Goal: Use online tool/utility: Utilize a website feature to perform a specific function

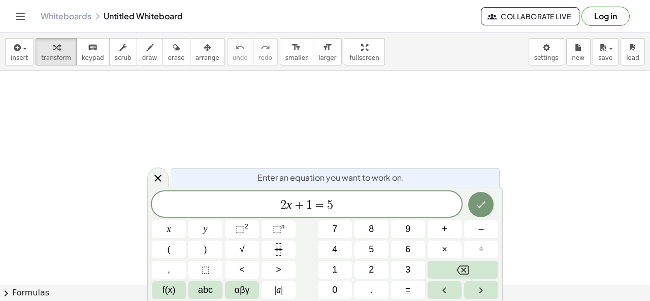
click at [287, 205] on span "2 x ​ + 1 = 5" at bounding box center [307, 205] width 310 height 14
click at [280, 201] on span "2 ​ x + 1 = 5" at bounding box center [307, 205] width 310 height 14
click at [176, 254] on button "(" at bounding box center [169, 250] width 34 height 18
click at [285, 201] on span "2" at bounding box center [283, 204] width 6 height 12
click at [301, 202] on span "+" at bounding box center [299, 204] width 15 height 12
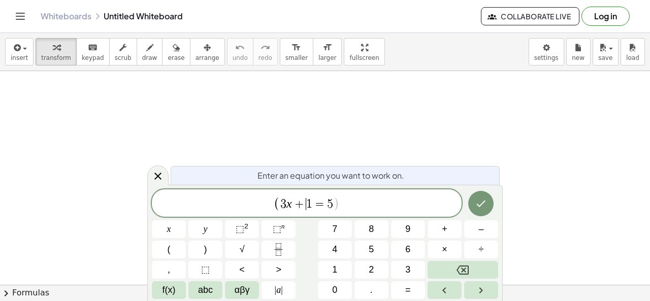
drag, startPoint x: 309, startPoint y: 205, endPoint x: 318, endPoint y: 201, distance: 10.2
click at [321, 202] on span "=" at bounding box center [319, 204] width 15 height 12
click at [335, 204] on span ")" at bounding box center [336, 204] width 7 height 15
click at [243, 230] on span "⬚" at bounding box center [240, 229] width 9 height 10
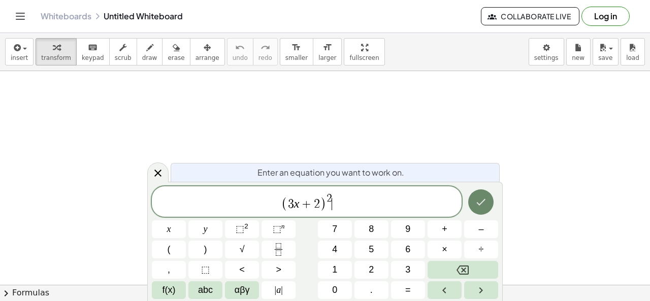
click at [485, 205] on icon "Done" at bounding box center [481, 202] width 12 height 12
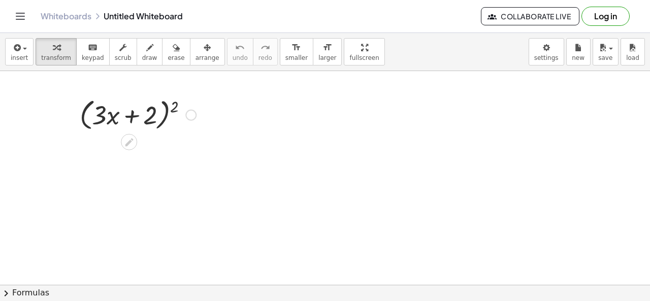
click at [163, 113] on div at bounding box center [138, 114] width 127 height 39
click at [152, 112] on div at bounding box center [138, 114] width 127 height 39
click at [102, 116] on div at bounding box center [138, 114] width 127 height 39
click at [194, 113] on div at bounding box center [190, 114] width 11 height 11
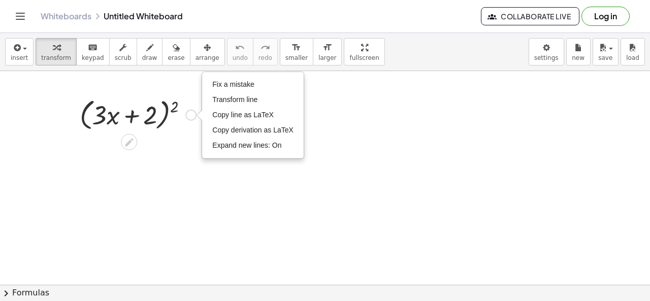
click at [176, 129] on div at bounding box center [138, 114] width 127 height 39
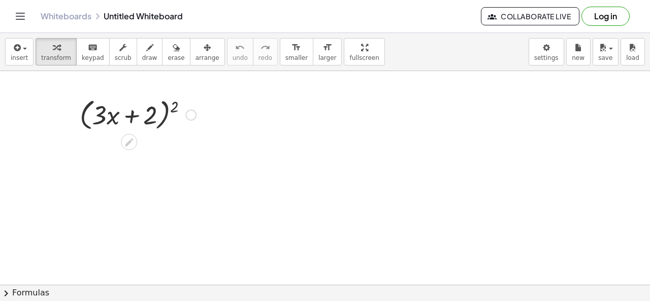
click at [134, 143] on icon at bounding box center [129, 142] width 11 height 11
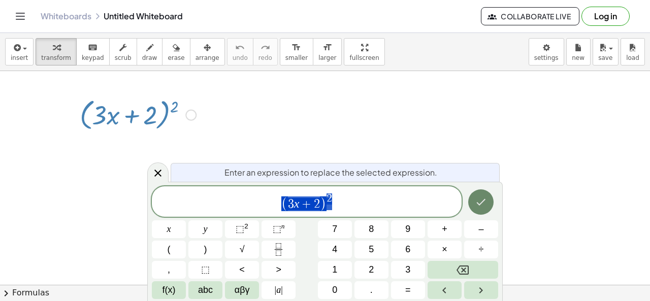
click at [486, 195] on button "Done" at bounding box center [480, 202] width 25 height 25
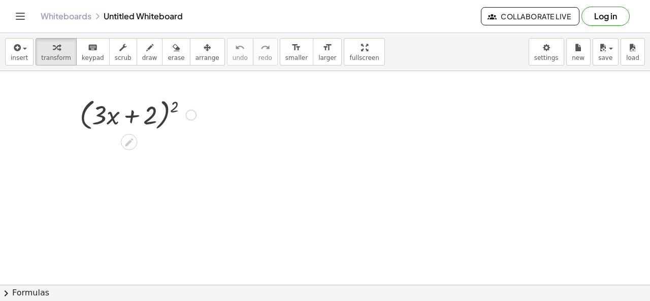
click at [161, 110] on div at bounding box center [138, 114] width 127 height 39
click at [149, 111] on div at bounding box center [138, 114] width 127 height 39
click at [177, 99] on div at bounding box center [138, 114] width 127 height 39
click at [176, 105] on div at bounding box center [138, 114] width 127 height 39
click at [174, 110] on div at bounding box center [137, 114] width 184 height 35
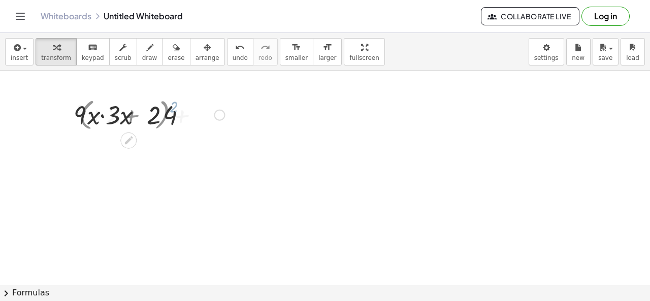
click at [170, 116] on div at bounding box center [137, 114] width 184 height 35
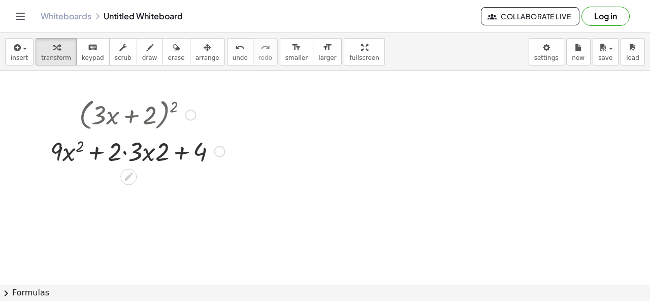
click at [134, 108] on div at bounding box center [137, 114] width 184 height 39
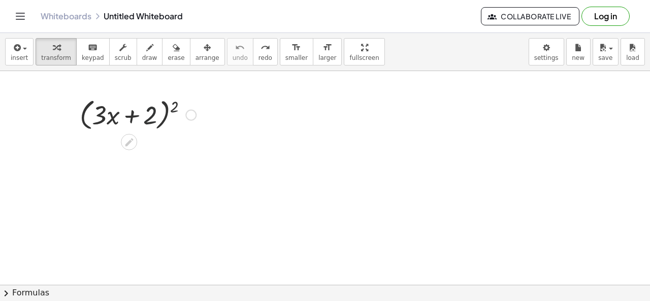
click at [151, 116] on div at bounding box center [138, 114] width 127 height 39
click at [150, 116] on div at bounding box center [138, 114] width 127 height 39
click at [180, 105] on div at bounding box center [138, 114] width 127 height 39
click at [179, 105] on div at bounding box center [138, 114] width 127 height 39
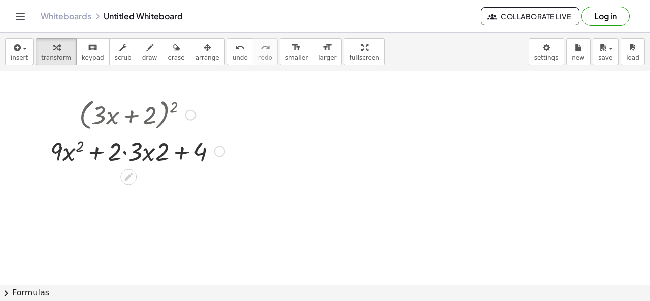
click at [147, 150] on div at bounding box center [137, 150] width 184 height 35
click at [88, 157] on div at bounding box center [137, 150] width 184 height 35
click at [163, 149] on div at bounding box center [137, 150] width 184 height 35
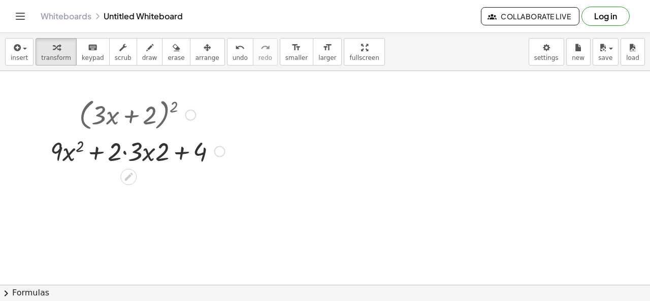
click at [199, 154] on div at bounding box center [137, 150] width 184 height 35
click at [130, 152] on div at bounding box center [137, 150] width 184 height 35
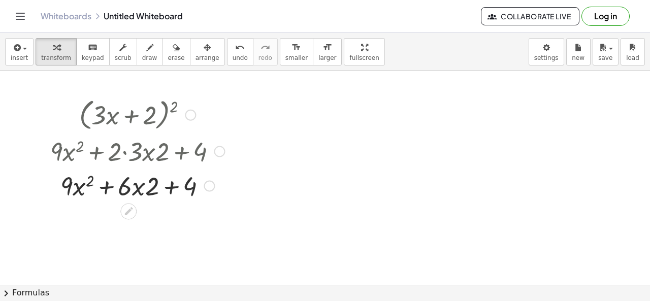
click at [105, 175] on div at bounding box center [137, 185] width 184 height 35
click at [106, 175] on div at bounding box center [137, 185] width 184 height 35
click at [151, 182] on div at bounding box center [137, 185] width 184 height 35
click at [169, 186] on div at bounding box center [137, 185] width 184 height 35
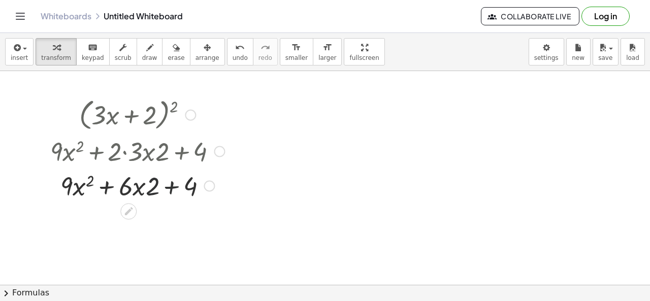
click at [169, 186] on div at bounding box center [137, 185] width 184 height 35
click at [89, 185] on div at bounding box center [137, 185] width 184 height 35
click at [83, 185] on div at bounding box center [137, 185] width 184 height 35
click at [74, 186] on div at bounding box center [137, 185] width 184 height 35
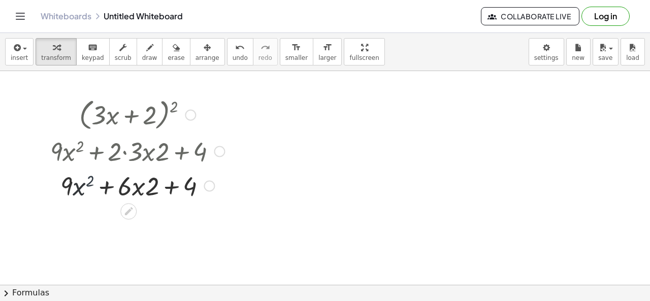
drag, startPoint x: 74, startPoint y: 186, endPoint x: 69, endPoint y: 187, distance: 5.2
click at [74, 186] on div at bounding box center [137, 185] width 184 height 35
click at [68, 187] on div at bounding box center [137, 185] width 184 height 35
click at [114, 185] on div at bounding box center [137, 185] width 184 height 35
click at [129, 185] on div at bounding box center [137, 185] width 184 height 35
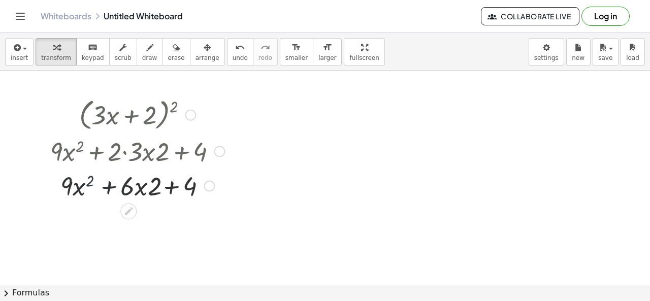
click at [130, 185] on div at bounding box center [137, 185] width 184 height 35
click at [141, 184] on div at bounding box center [137, 185] width 184 height 35
click at [179, 184] on div at bounding box center [137, 185] width 184 height 35
click at [209, 183] on div at bounding box center [209, 185] width 11 height 11
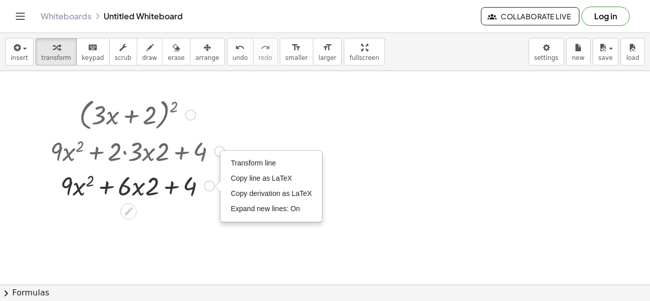
click at [191, 190] on div at bounding box center [137, 185] width 184 height 35
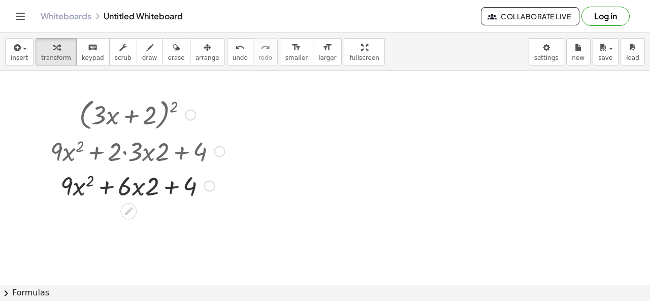
click at [117, 182] on div at bounding box center [137, 185] width 184 height 35
click at [152, 183] on div at bounding box center [137, 185] width 184 height 35
click at [168, 182] on div at bounding box center [137, 185] width 184 height 35
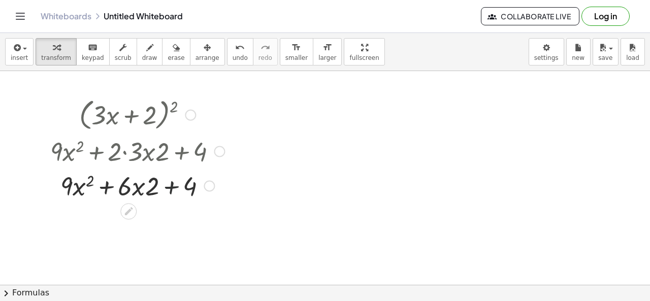
click at [170, 186] on div at bounding box center [137, 185] width 184 height 35
click at [102, 180] on div at bounding box center [137, 185] width 184 height 35
click at [92, 182] on div at bounding box center [137, 185] width 184 height 35
click at [80, 185] on div at bounding box center [137, 185] width 184 height 35
click at [79, 185] on div at bounding box center [137, 185] width 184 height 35
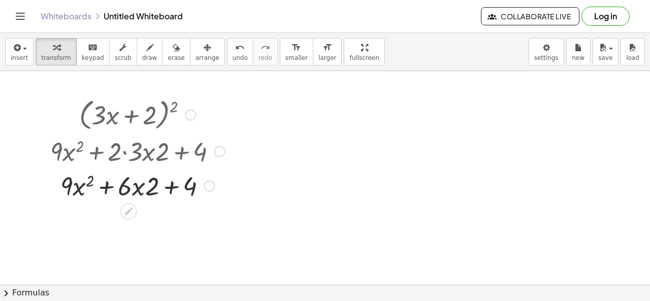
click at [79, 185] on div at bounding box center [137, 185] width 184 height 35
click at [152, 185] on div at bounding box center [137, 185] width 184 height 35
click at [129, 214] on icon at bounding box center [128, 211] width 11 height 11
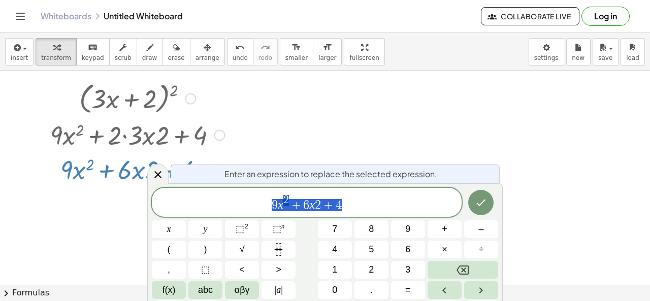
drag, startPoint x: 238, startPoint y: 132, endPoint x: 294, endPoint y: 127, distance: 56.1
click at [241, 132] on div at bounding box center [325, 302] width 650 height 495
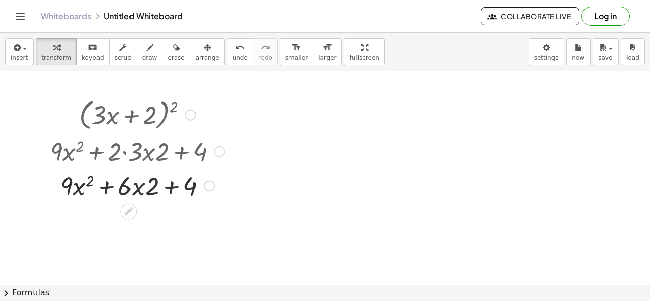
click at [142, 183] on div at bounding box center [137, 185] width 184 height 35
click at [125, 191] on div at bounding box center [137, 185] width 184 height 35
click at [124, 192] on div at bounding box center [137, 185] width 184 height 35
click at [159, 187] on div at bounding box center [137, 185] width 184 height 35
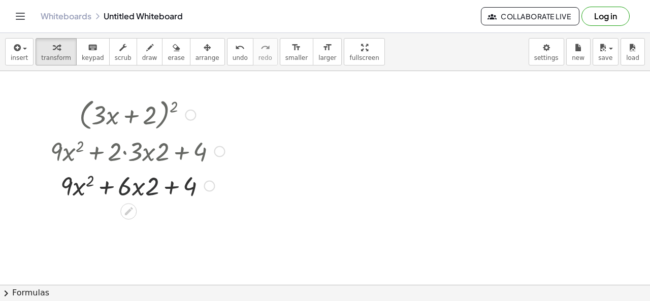
click at [158, 187] on div at bounding box center [137, 185] width 184 height 35
click at [157, 187] on div at bounding box center [137, 185] width 184 height 35
click at [151, 189] on div at bounding box center [137, 185] width 184 height 35
drag, startPoint x: 146, startPoint y: 195, endPoint x: 141, endPoint y: 200, distance: 6.8
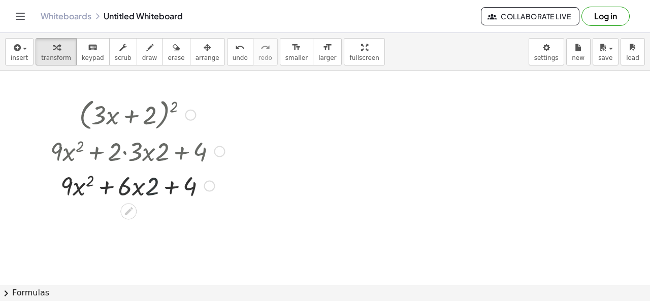
click at [144, 197] on div at bounding box center [137, 185] width 184 height 35
drag, startPoint x: 141, startPoint y: 200, endPoint x: 144, endPoint y: 193, distance: 7.7
click at [142, 200] on div at bounding box center [137, 185] width 184 height 35
click at [145, 193] on div at bounding box center [137, 185] width 184 height 35
click at [147, 189] on div at bounding box center [137, 185] width 184 height 35
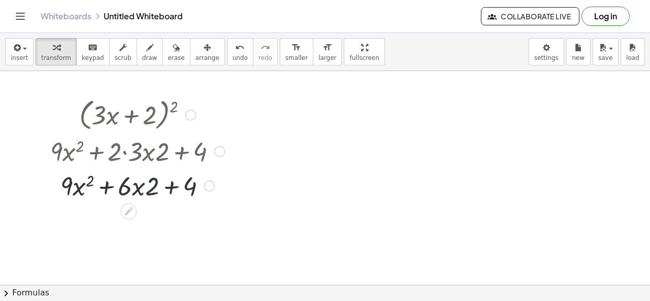
drag, startPoint x: 147, startPoint y: 188, endPoint x: 148, endPoint y: 180, distance: 7.6
click at [148, 184] on div at bounding box center [137, 185] width 184 height 35
click at [148, 180] on div at bounding box center [137, 185] width 184 height 35
click at [93, 195] on div at bounding box center [137, 185] width 184 height 35
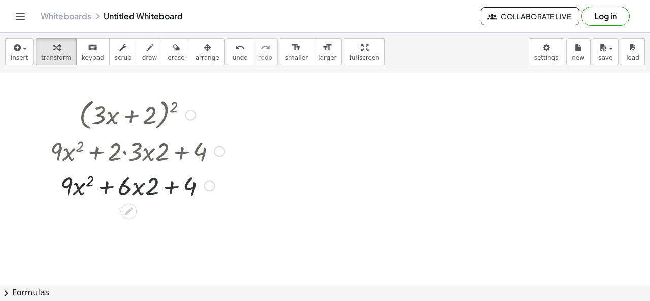
drag, startPoint x: 98, startPoint y: 184, endPoint x: 89, endPoint y: 180, distance: 9.8
click at [96, 182] on div at bounding box center [137, 185] width 184 height 35
click at [86, 181] on div at bounding box center [137, 185] width 184 height 35
click at [84, 182] on div at bounding box center [137, 185] width 184 height 35
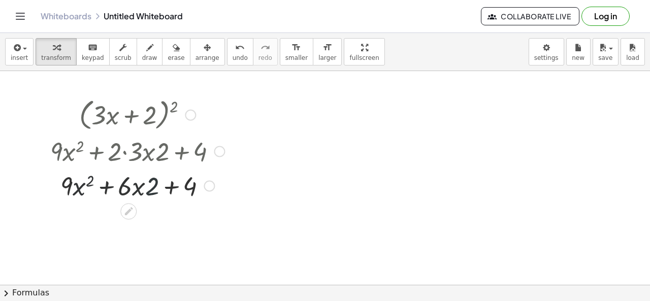
drag, startPoint x: 102, startPoint y: 178, endPoint x: 135, endPoint y: 177, distance: 33.1
click at [120, 177] on div at bounding box center [137, 185] width 184 height 35
click at [138, 177] on div at bounding box center [137, 185] width 184 height 35
click at [142, 178] on div at bounding box center [137, 185] width 184 height 35
click at [144, 178] on div at bounding box center [137, 185] width 184 height 35
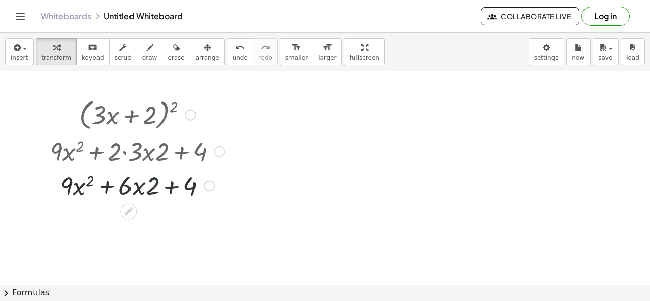
click at [145, 178] on div at bounding box center [137, 185] width 184 height 35
click at [145, 181] on div at bounding box center [137, 185] width 184 height 35
click at [165, 179] on div at bounding box center [137, 185] width 184 height 35
drag, startPoint x: 168, startPoint y: 178, endPoint x: 184, endPoint y: 179, distance: 16.8
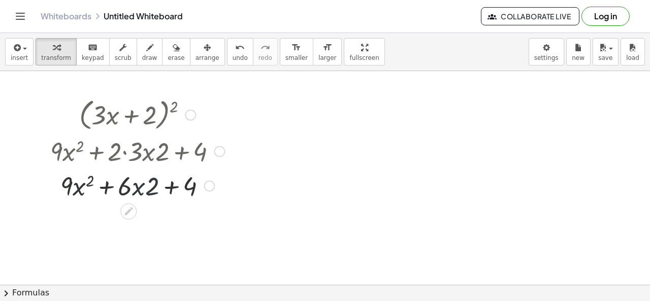
click at [184, 179] on div at bounding box center [137, 185] width 184 height 35
click at [185, 179] on div at bounding box center [137, 185] width 184 height 35
click at [190, 178] on div at bounding box center [137, 185] width 184 height 35
click at [190, 187] on div at bounding box center [137, 185] width 184 height 35
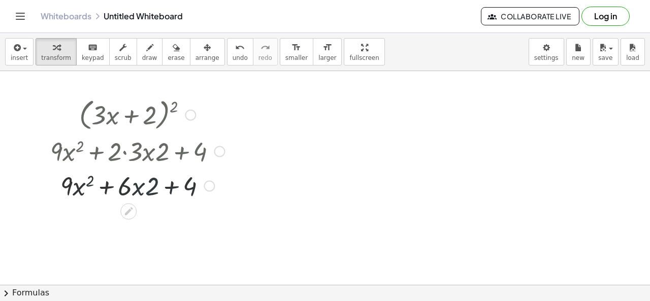
drag, startPoint x: 169, startPoint y: 189, endPoint x: 155, endPoint y: 185, distance: 14.3
click at [163, 186] on div at bounding box center [137, 185] width 184 height 35
drag, startPoint x: 148, startPoint y: 189, endPoint x: 137, endPoint y: 185, distance: 12.1
click at [144, 187] on div at bounding box center [137, 185] width 184 height 35
drag, startPoint x: 137, startPoint y: 185, endPoint x: 130, endPoint y: 184, distance: 7.2
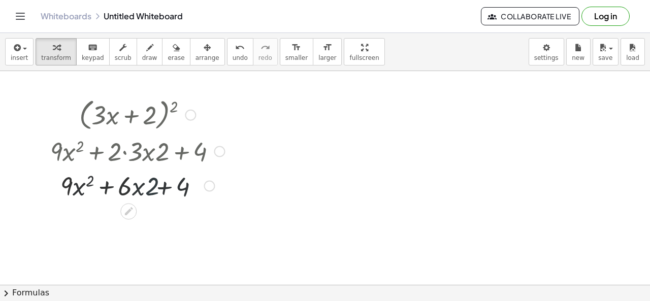
click at [136, 185] on div at bounding box center [137, 185] width 184 height 35
click at [129, 185] on div at bounding box center [137, 185] width 184 height 35
click at [129, 186] on div at bounding box center [137, 185] width 184 height 35
drag, startPoint x: 129, startPoint y: 186, endPoint x: 140, endPoint y: 183, distance: 11.6
click at [138, 194] on div at bounding box center [137, 185] width 184 height 35
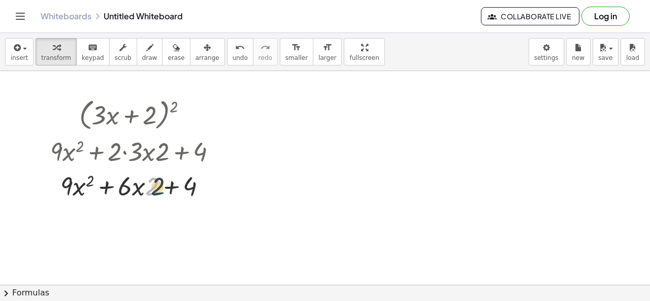
click at [158, 186] on div at bounding box center [137, 185] width 184 height 35
click at [145, 184] on div at bounding box center [137, 185] width 184 height 35
click at [140, 186] on div at bounding box center [137, 185] width 184 height 35
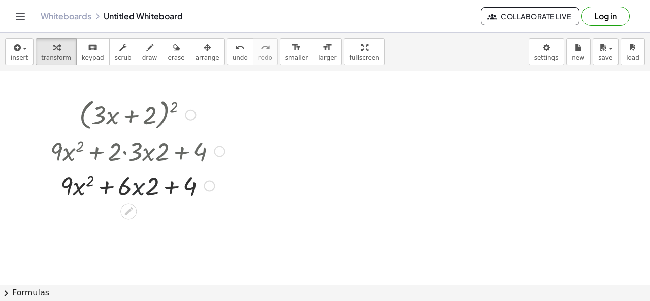
click at [135, 191] on div at bounding box center [137, 185] width 184 height 35
drag, startPoint x: 135, startPoint y: 191, endPoint x: 147, endPoint y: 187, distance: 12.1
click at [149, 194] on div at bounding box center [137, 185] width 184 height 35
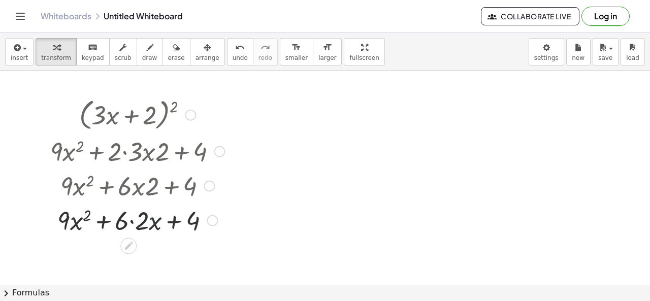
click at [153, 216] on div at bounding box center [137, 219] width 184 height 35
drag, startPoint x: 154, startPoint y: 220, endPoint x: 138, endPoint y: 218, distance: 15.9
click at [138, 218] on div at bounding box center [137, 219] width 184 height 35
click at [148, 222] on div at bounding box center [137, 219] width 184 height 35
click at [147, 222] on div at bounding box center [137, 219] width 184 height 35
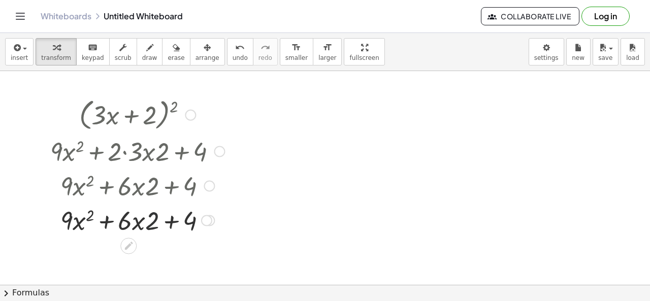
click at [147, 222] on div at bounding box center [137, 219] width 184 height 35
click at [148, 215] on div at bounding box center [137, 219] width 184 height 35
click at [147, 218] on div at bounding box center [137, 219] width 184 height 35
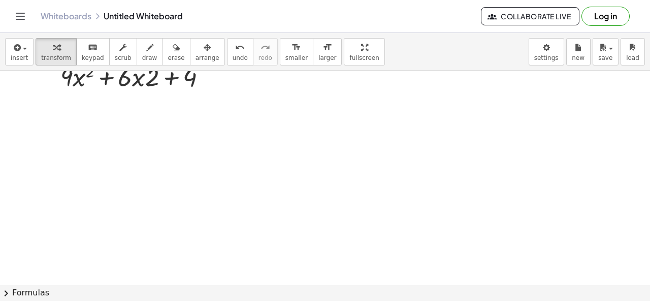
scroll to position [62, 0]
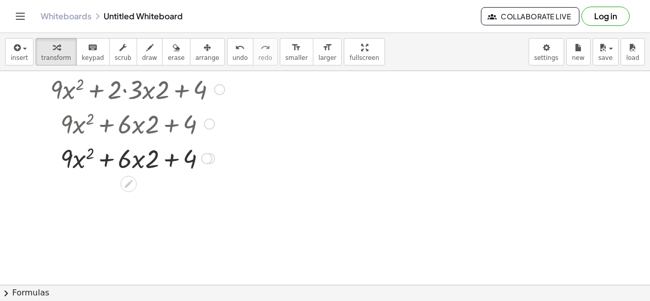
click at [145, 155] on div at bounding box center [137, 157] width 184 height 35
drag, startPoint x: 145, startPoint y: 155, endPoint x: 141, endPoint y: 162, distance: 8.5
click at [145, 156] on div at bounding box center [137, 157] width 184 height 35
click at [138, 168] on div at bounding box center [137, 157] width 184 height 35
click at [140, 167] on div at bounding box center [137, 157] width 184 height 35
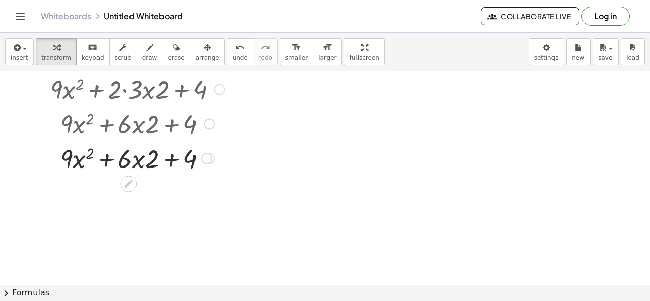
click at [160, 151] on div at bounding box center [137, 157] width 184 height 35
click at [145, 159] on div at bounding box center [137, 157] width 184 height 35
click at [130, 177] on div at bounding box center [128, 184] width 16 height 16
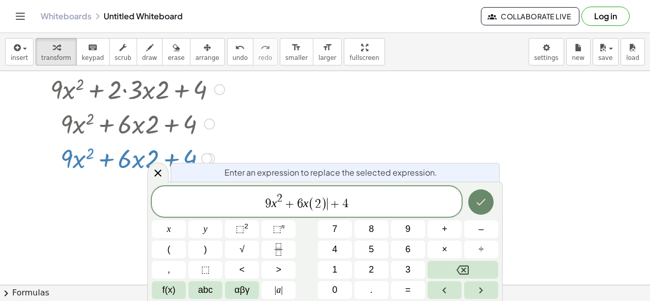
click at [485, 207] on icon "Done" at bounding box center [481, 202] width 12 height 12
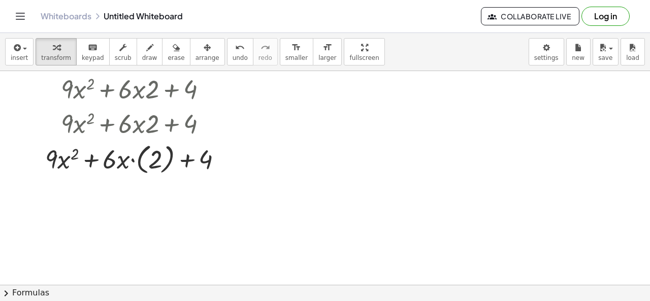
scroll to position [113, 0]
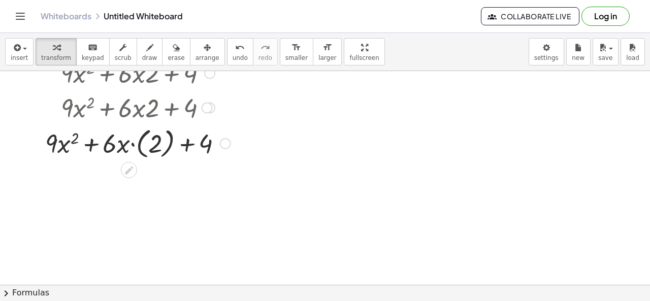
click at [136, 163] on div at bounding box center [133, 169] width 8 height 19
click at [135, 148] on div at bounding box center [138, 142] width 196 height 37
click at [135, 148] on div at bounding box center [137, 142] width 184 height 35
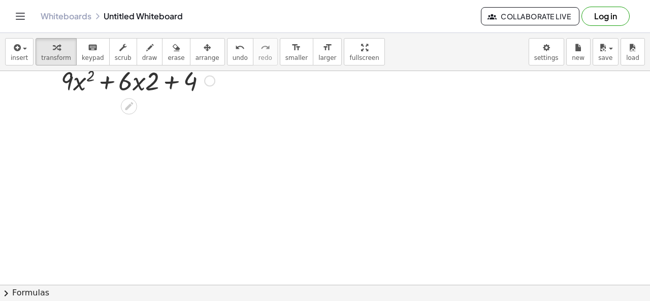
scroll to position [214, 0]
click at [137, 79] on div at bounding box center [138, 76] width 196 height 35
click at [142, 79] on div at bounding box center [138, 76] width 196 height 35
click at [144, 80] on div at bounding box center [138, 76] width 196 height 35
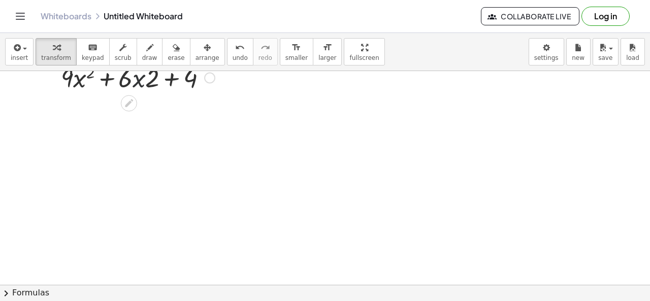
click at [147, 80] on div at bounding box center [138, 76] width 196 height 35
click at [149, 79] on div at bounding box center [138, 76] width 196 height 35
click at [150, 79] on div at bounding box center [138, 76] width 196 height 35
drag, startPoint x: 151, startPoint y: 78, endPoint x: 157, endPoint y: 78, distance: 6.1
click at [156, 78] on div at bounding box center [138, 76] width 196 height 35
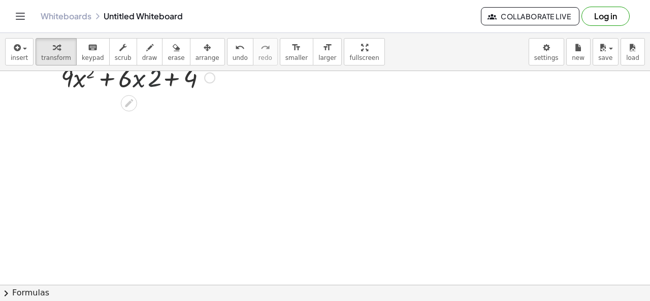
click at [157, 78] on div at bounding box center [138, 76] width 196 height 35
click at [158, 78] on div at bounding box center [138, 76] width 196 height 35
click at [146, 83] on div at bounding box center [138, 76] width 196 height 35
click at [139, 82] on div at bounding box center [138, 76] width 196 height 35
click at [134, 81] on div at bounding box center [138, 76] width 196 height 35
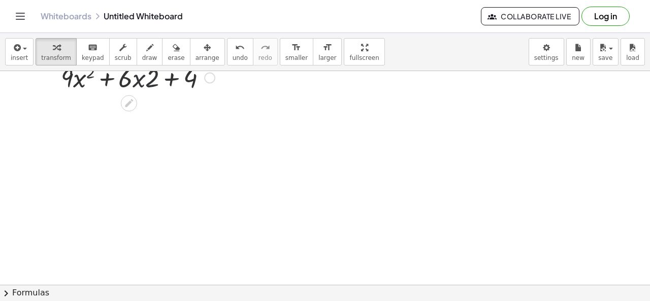
click at [135, 81] on div at bounding box center [138, 76] width 196 height 35
drag, startPoint x: 135, startPoint y: 81, endPoint x: 144, endPoint y: 80, distance: 8.7
click at [141, 81] on div at bounding box center [138, 76] width 196 height 35
drag, startPoint x: 152, startPoint y: 80, endPoint x: 133, endPoint y: 79, distance: 19.3
click at [133, 79] on div at bounding box center [138, 76] width 196 height 35
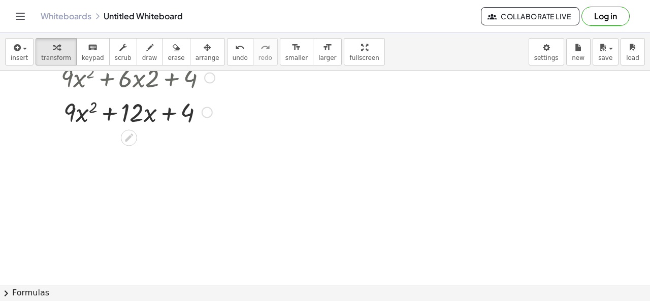
scroll to position [164, 0]
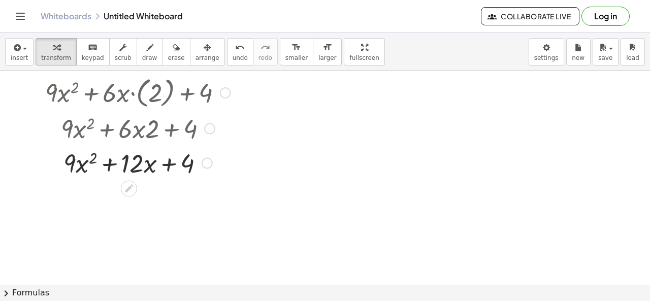
click at [142, 164] on div at bounding box center [138, 162] width 196 height 35
click at [137, 183] on div at bounding box center [325, 122] width 650 height 429
click at [133, 184] on icon at bounding box center [128, 188] width 11 height 11
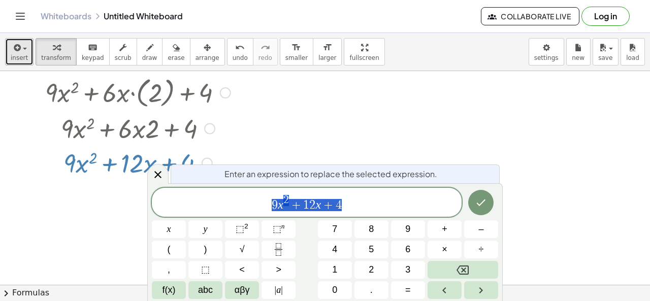
click at [23, 49] on span "button" at bounding box center [25, 49] width 4 height 2
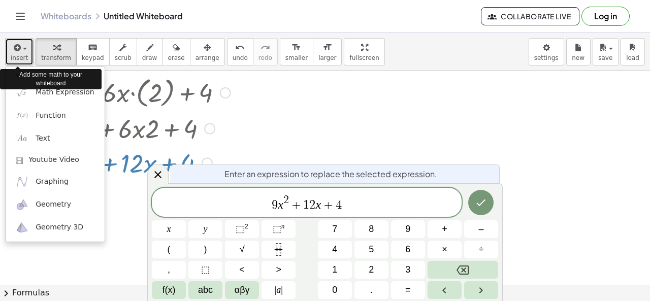
click at [21, 48] on span "button" at bounding box center [22, 48] width 2 height 7
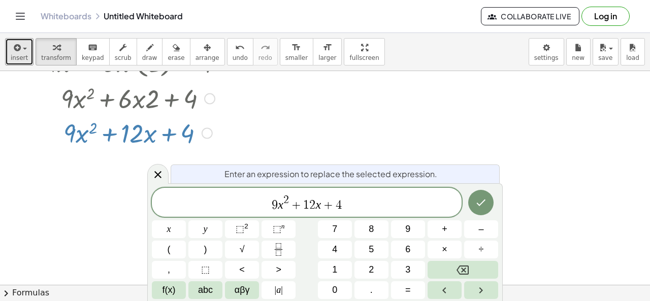
scroll to position [214, 0]
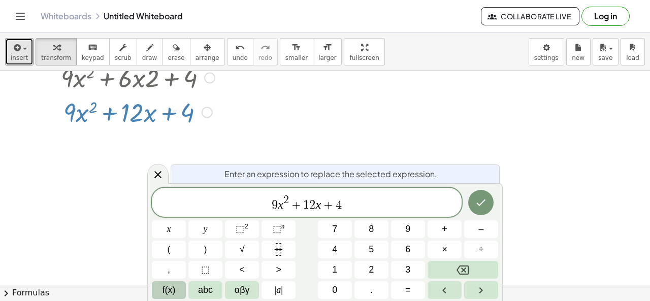
click at [166, 291] on span "f(x)" at bounding box center [169, 291] width 13 height 14
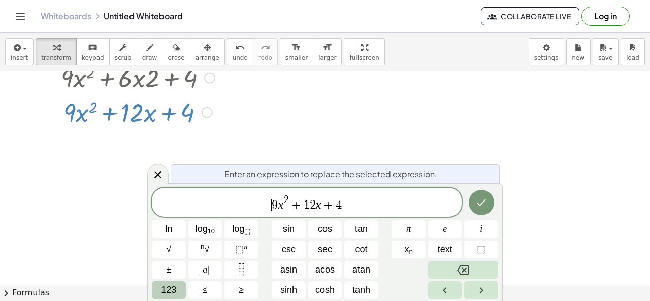
click at [172, 290] on span "123" at bounding box center [168, 291] width 15 height 14
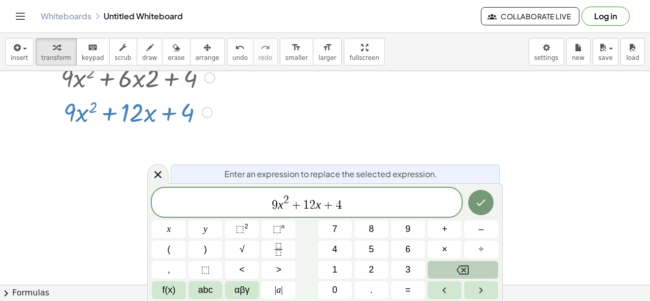
click at [41, 293] on button "chevron_right Formulas" at bounding box center [325, 293] width 650 height 16
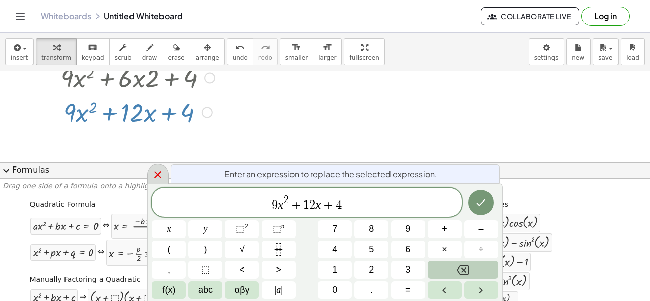
click at [158, 172] on icon at bounding box center [158, 175] width 12 height 12
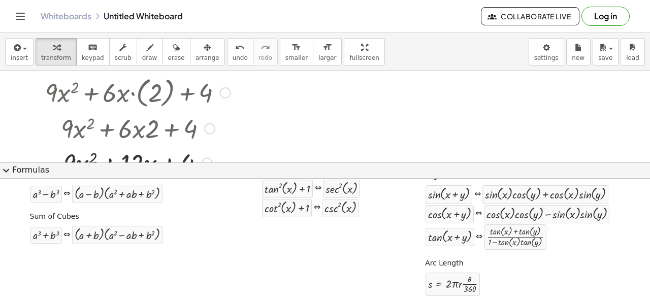
scroll to position [233, 0]
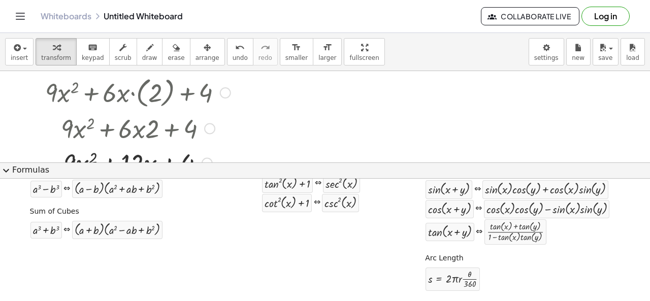
click at [379, 88] on div at bounding box center [325, 46] width 650 height 276
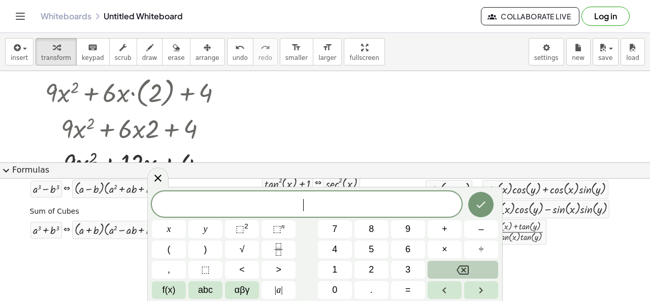
click at [378, 90] on div at bounding box center [325, 46] width 650 height 276
click at [159, 182] on icon at bounding box center [158, 178] width 12 height 12
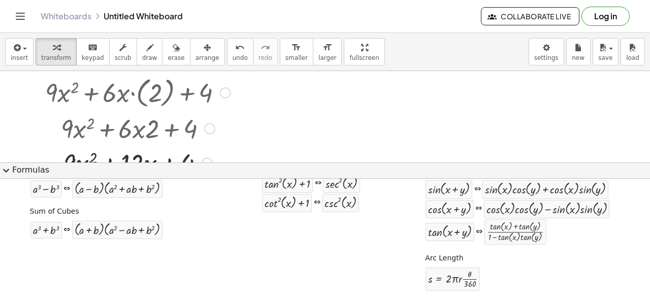
click at [218, 140] on div at bounding box center [138, 127] width 201 height 35
drag, startPoint x: 91, startPoint y: 119, endPoint x: 71, endPoint y: 122, distance: 20.6
click at [69, 122] on div at bounding box center [138, 127] width 201 height 35
click at [82, 124] on div at bounding box center [138, 127] width 201 height 35
click at [20, 172] on button "expand_more Formulas" at bounding box center [325, 171] width 650 height 16
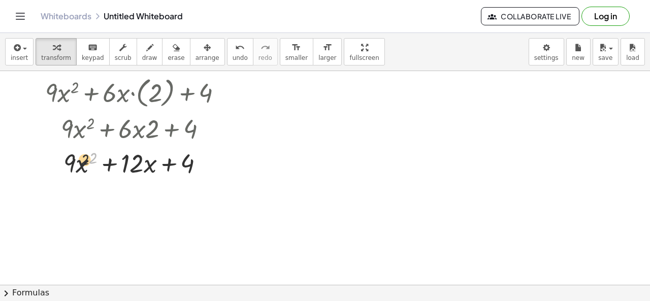
drag, startPoint x: 95, startPoint y: 156, endPoint x: 82, endPoint y: 160, distance: 12.6
click at [82, 160] on div at bounding box center [138, 162] width 196 height 35
drag, startPoint x: 95, startPoint y: 157, endPoint x: 71, endPoint y: 157, distance: 23.4
click at [70, 159] on div at bounding box center [138, 162] width 196 height 35
click at [153, 127] on div at bounding box center [138, 127] width 201 height 35
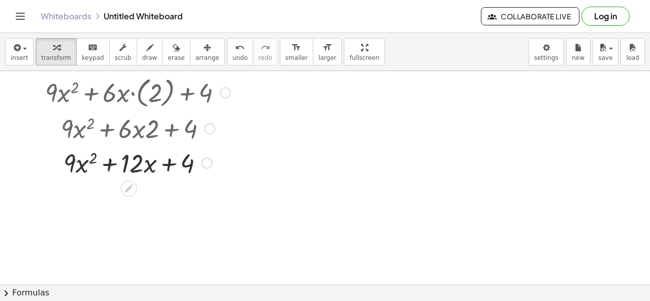
click at [153, 127] on div at bounding box center [138, 127] width 201 height 35
click at [233, 49] on div "undo" at bounding box center [240, 47] width 15 height 12
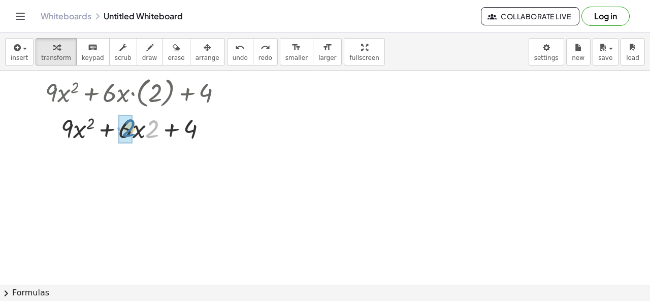
drag, startPoint x: 152, startPoint y: 133, endPoint x: 128, endPoint y: 130, distance: 24.0
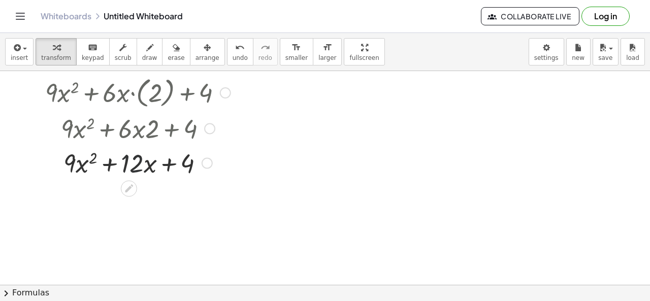
click at [131, 163] on div at bounding box center [138, 162] width 196 height 35
drag, startPoint x: 131, startPoint y: 163, endPoint x: 162, endPoint y: 163, distance: 30.5
click at [134, 163] on div at bounding box center [138, 162] width 196 height 35
drag, startPoint x: 187, startPoint y: 166, endPoint x: 137, endPoint y: 164, distance: 50.3
click at [233, 56] on span "undo" at bounding box center [240, 57] width 15 height 7
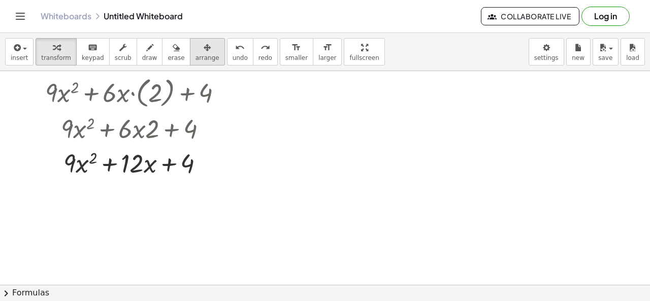
click at [196, 54] on span "arrange" at bounding box center [208, 57] width 24 height 7
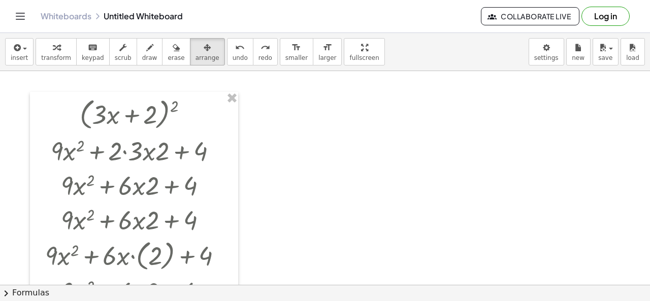
scroll to position [0, 0]
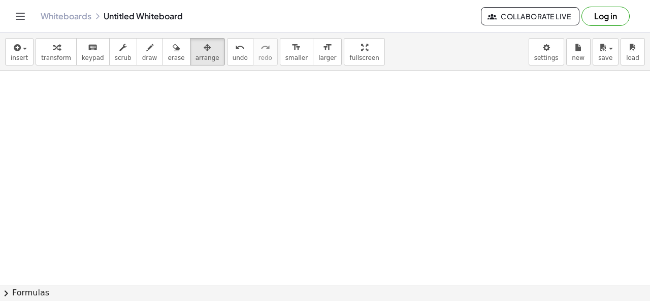
click at [267, 120] on div at bounding box center [325, 285] width 650 height 428
click at [269, 140] on div at bounding box center [325, 285] width 650 height 428
click at [252, 154] on div at bounding box center [325, 285] width 650 height 428
click at [193, 136] on div at bounding box center [325, 285] width 650 height 428
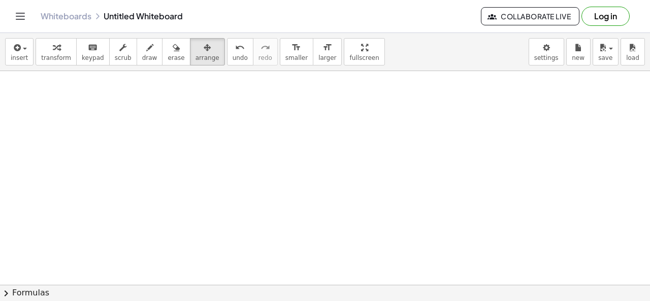
click at [193, 136] on div at bounding box center [325, 285] width 650 height 428
click at [53, 43] on icon "button" at bounding box center [56, 48] width 7 height 12
click at [109, 115] on div at bounding box center [325, 285] width 650 height 428
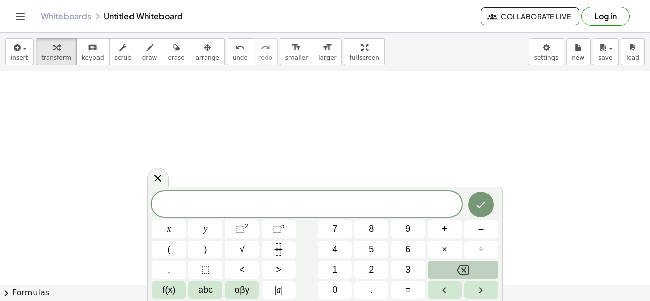
click at [207, 206] on span "​" at bounding box center [307, 205] width 310 height 14
click at [238, 227] on span "⬚" at bounding box center [240, 229] width 9 height 10
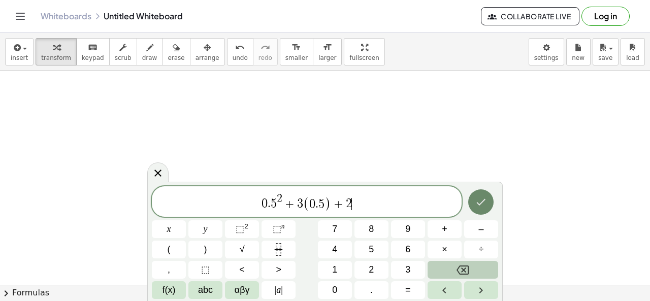
click at [487, 203] on icon "Done" at bounding box center [481, 202] width 12 height 12
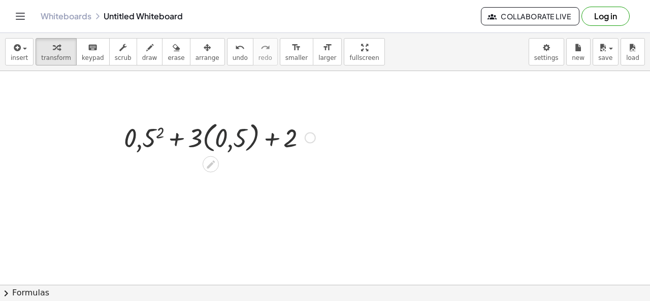
click at [231, 141] on div at bounding box center [220, 136] width 202 height 37
click at [231, 141] on div at bounding box center [220, 137] width 182 height 35
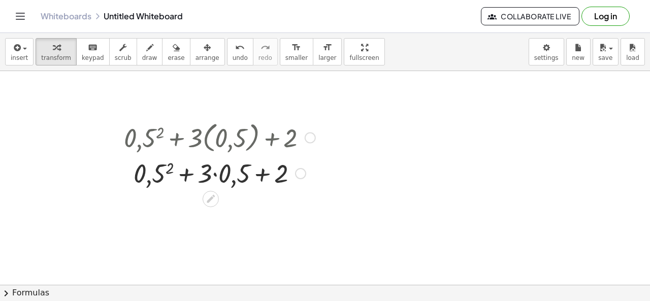
click at [218, 182] on div at bounding box center [220, 172] width 202 height 35
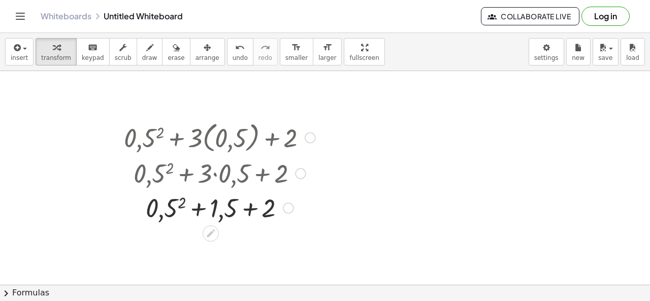
click at [161, 211] on div at bounding box center [220, 207] width 202 height 35
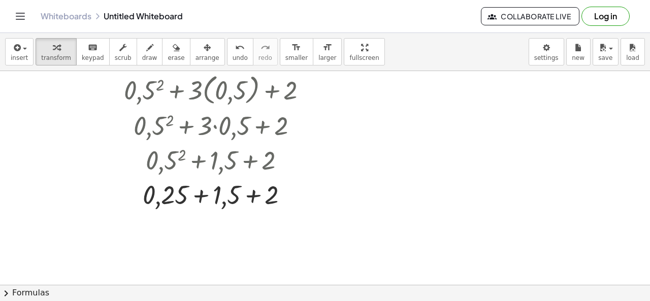
scroll to position [102, 0]
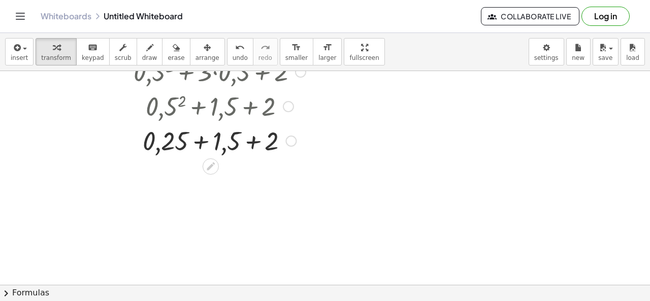
click at [177, 145] on div at bounding box center [220, 140] width 202 height 35
click at [218, 139] on div at bounding box center [220, 140] width 202 height 35
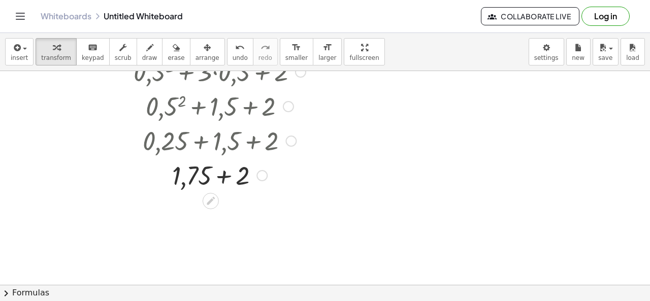
click at [200, 167] on div at bounding box center [220, 175] width 202 height 35
click at [201, 167] on div at bounding box center [220, 175] width 202 height 35
click at [242, 168] on div at bounding box center [220, 175] width 202 height 35
click at [242, 168] on div at bounding box center [220, 175] width 202 height 34
click at [224, 172] on div at bounding box center [220, 175] width 202 height 34
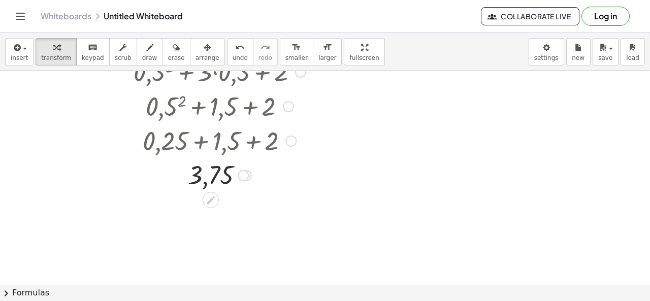
click at [224, 172] on div at bounding box center [220, 175] width 202 height 34
drag, startPoint x: 224, startPoint y: 172, endPoint x: 214, endPoint y: 174, distance: 9.5
click at [224, 172] on div at bounding box center [220, 175] width 202 height 34
click at [213, 175] on div at bounding box center [220, 175] width 202 height 34
click at [212, 175] on div at bounding box center [220, 175] width 202 height 34
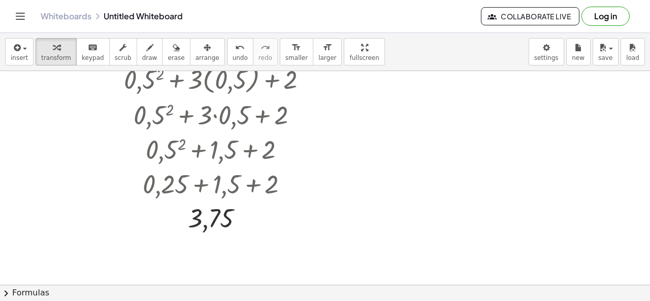
scroll to position [0, 0]
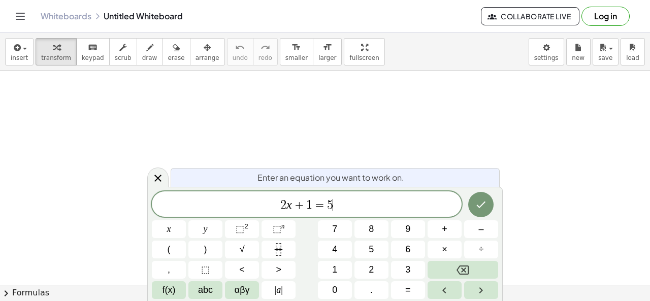
click at [339, 207] on span "2 x + 1 = 5 ​" at bounding box center [307, 205] width 310 height 14
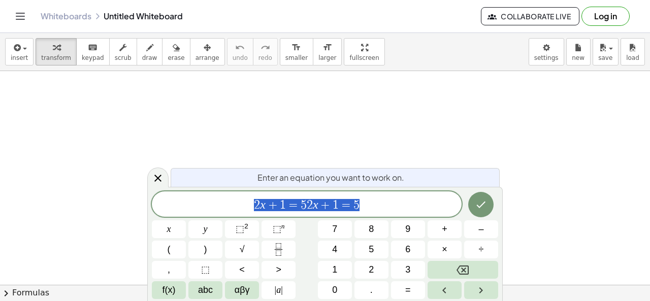
drag, startPoint x: 373, startPoint y: 201, endPoint x: 65, endPoint y: 165, distance: 309.9
click at [65, 164] on body "Graspable Math Activities Get Started Activity Bank Assigned Work Classes White…" at bounding box center [325, 150] width 650 height 301
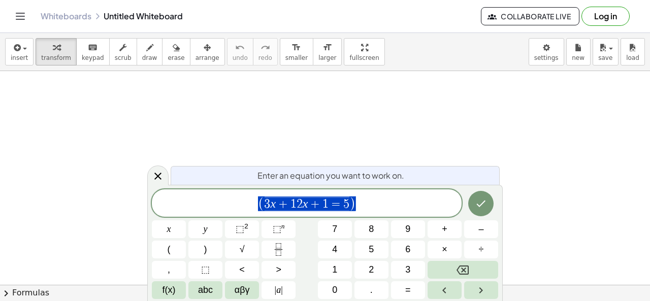
drag, startPoint x: 401, startPoint y: 210, endPoint x: 235, endPoint y: 216, distance: 166.8
click at [235, 216] on div "**********" at bounding box center [307, 203] width 310 height 27
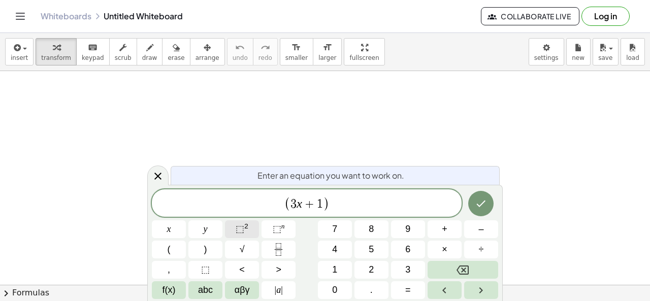
click at [239, 225] on span "⬚" at bounding box center [240, 229] width 9 height 10
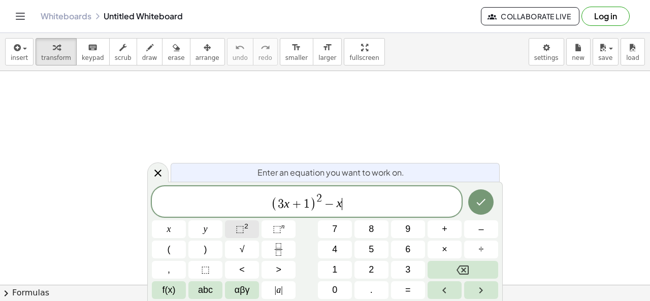
click at [234, 227] on button "⬚ 2" at bounding box center [242, 230] width 34 height 18
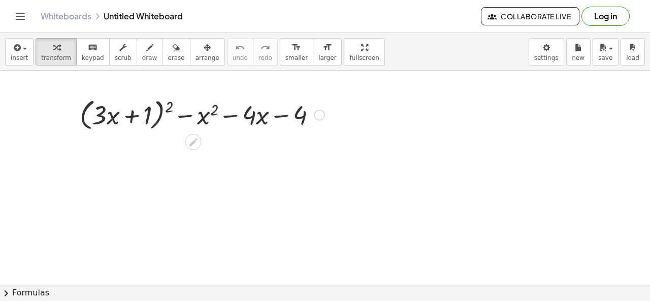
click at [126, 109] on div at bounding box center [202, 114] width 255 height 39
click at [124, 115] on div at bounding box center [202, 114] width 255 height 39
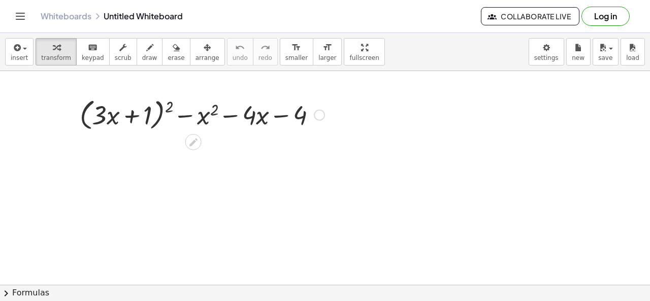
click at [201, 119] on div at bounding box center [202, 114] width 255 height 39
click at [257, 115] on div at bounding box center [202, 114] width 255 height 39
click at [324, 115] on div at bounding box center [319, 114] width 11 height 11
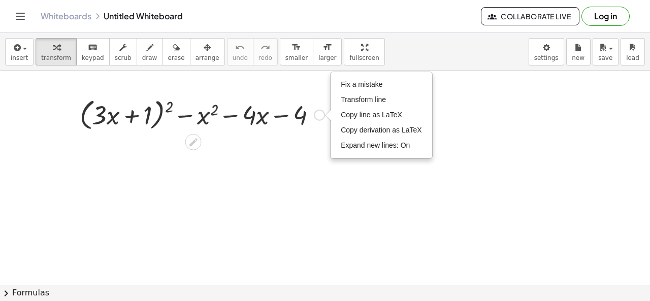
drag, startPoint x: 295, startPoint y: 110, endPoint x: 278, endPoint y: 110, distance: 16.3
click at [294, 110] on div at bounding box center [202, 114] width 255 height 39
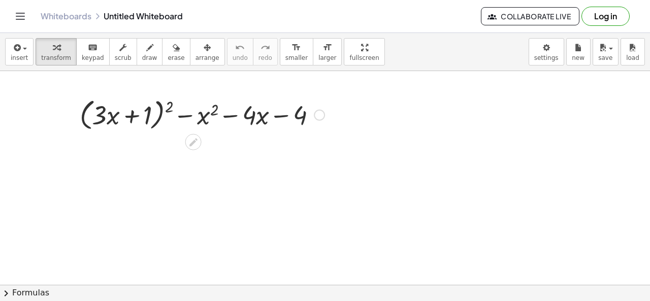
click at [270, 112] on div at bounding box center [202, 114] width 255 height 39
drag, startPoint x: 232, startPoint y: 111, endPoint x: 200, endPoint y: 112, distance: 31.5
click at [230, 112] on div at bounding box center [202, 114] width 255 height 39
click at [197, 112] on div at bounding box center [202, 114] width 255 height 39
click at [204, 118] on div at bounding box center [202, 114] width 255 height 39
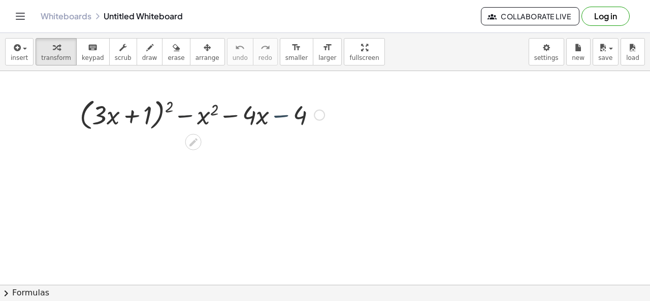
click at [204, 118] on div at bounding box center [202, 114] width 255 height 39
drag, startPoint x: 204, startPoint y: 118, endPoint x: 161, endPoint y: 115, distance: 43.8
click at [204, 118] on div at bounding box center [202, 114] width 255 height 39
drag, startPoint x: 159, startPoint y: 115, endPoint x: 139, endPoint y: 116, distance: 19.3
click at [157, 115] on div at bounding box center [202, 114] width 255 height 39
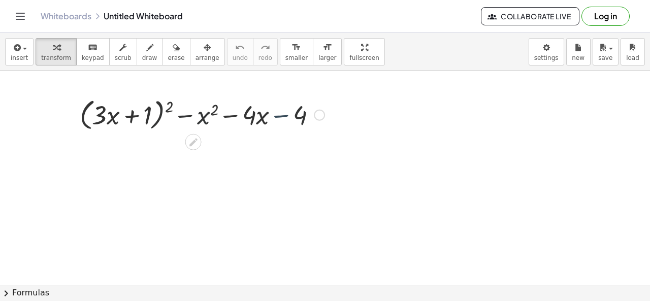
drag, startPoint x: 135, startPoint y: 116, endPoint x: 115, endPoint y: 115, distance: 19.8
click at [133, 116] on div at bounding box center [202, 114] width 255 height 39
click at [115, 115] on div at bounding box center [202, 114] width 255 height 39
click at [109, 113] on div at bounding box center [202, 114] width 255 height 39
drag, startPoint x: 109, startPoint y: 113, endPoint x: 123, endPoint y: 111, distance: 14.4
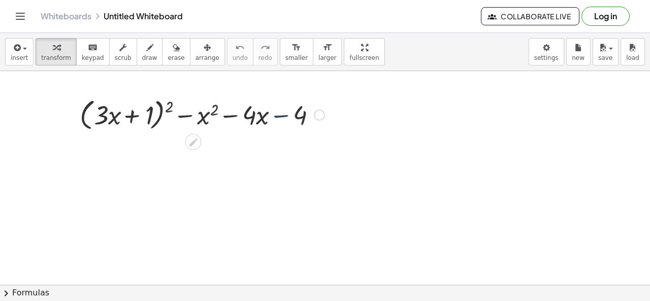
click at [109, 112] on div at bounding box center [202, 114] width 255 height 39
drag, startPoint x: 123, startPoint y: 111, endPoint x: 134, endPoint y: 111, distance: 11.2
click at [125, 111] on div at bounding box center [202, 114] width 255 height 39
click at [134, 111] on div at bounding box center [202, 114] width 255 height 39
drag, startPoint x: 137, startPoint y: 111, endPoint x: 150, endPoint y: 113, distance: 13.8
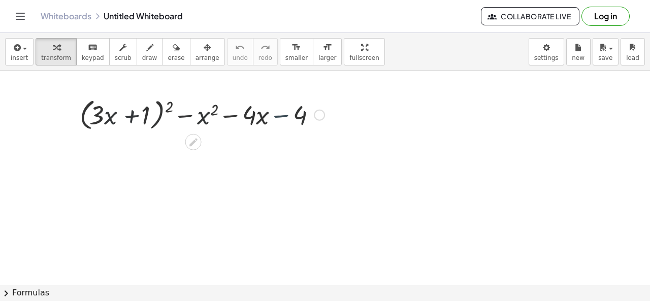
click at [140, 112] on div at bounding box center [202, 114] width 255 height 39
click at [150, 113] on div at bounding box center [202, 114] width 255 height 39
click at [147, 114] on div at bounding box center [202, 114] width 255 height 39
click at [46, 289] on button "chevron_right Formulas" at bounding box center [325, 293] width 650 height 16
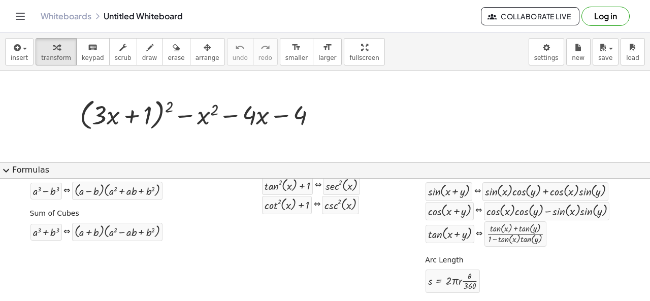
scroll to position [233, 0]
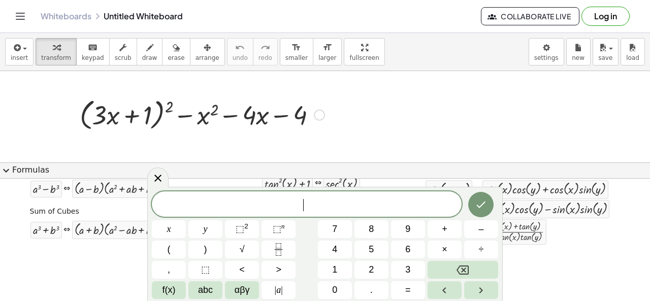
click at [304, 122] on div at bounding box center [202, 114] width 255 height 39
click at [326, 115] on div at bounding box center [202, 114] width 255 height 39
click at [240, 103] on div at bounding box center [202, 114] width 255 height 39
click at [164, 116] on div at bounding box center [202, 114] width 255 height 39
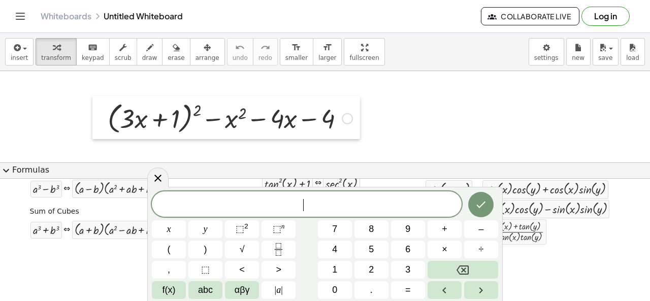
drag, startPoint x: 78, startPoint y: 112, endPoint x: 96, endPoint y: 117, distance: 18.0
click at [96, 117] on div at bounding box center [99, 118] width 15 height 44
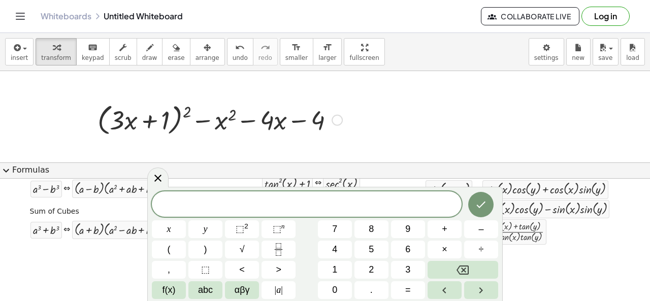
click at [121, 128] on div at bounding box center [219, 119] width 255 height 39
click at [245, 204] on span "​" at bounding box center [307, 205] width 310 height 14
drag, startPoint x: 252, startPoint y: 204, endPoint x: 299, endPoint y: 203, distance: 47.3
click at [260, 203] on span "​" at bounding box center [307, 205] width 310 height 14
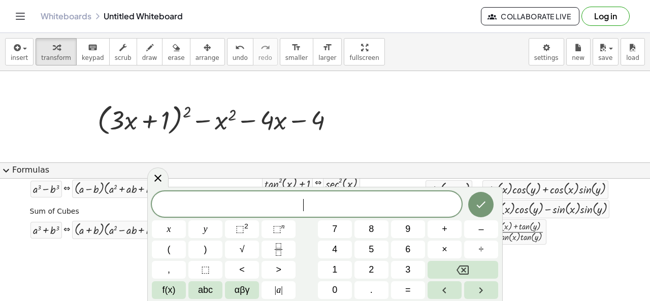
drag, startPoint x: 315, startPoint y: 200, endPoint x: 315, endPoint y: 194, distance: 6.6
click at [315, 200] on span "​" at bounding box center [307, 205] width 310 height 14
click at [256, 229] on button "⬚ 2" at bounding box center [242, 230] width 34 height 18
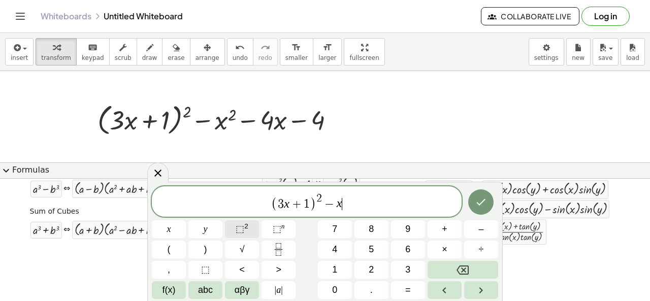
click at [248, 229] on button "⬚ 2" at bounding box center [242, 230] width 34 height 18
click at [403, 211] on span "( 3 x + 1 ) 2 − x 2 − 4 x − 4 ​" at bounding box center [307, 203] width 310 height 20
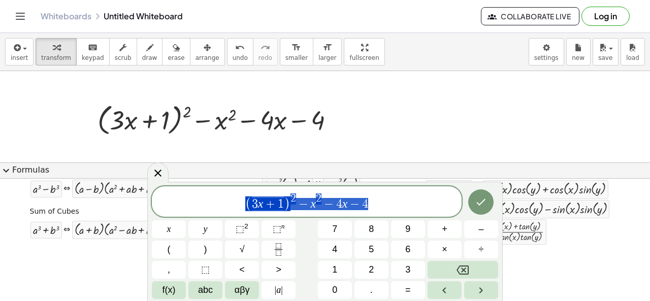
drag, startPoint x: 378, startPoint y: 203, endPoint x: 233, endPoint y: 202, distance: 144.8
click at [233, 202] on span "( 3 x + 1 ) 2 − x 2 − 4 x − 4" at bounding box center [307, 203] width 310 height 20
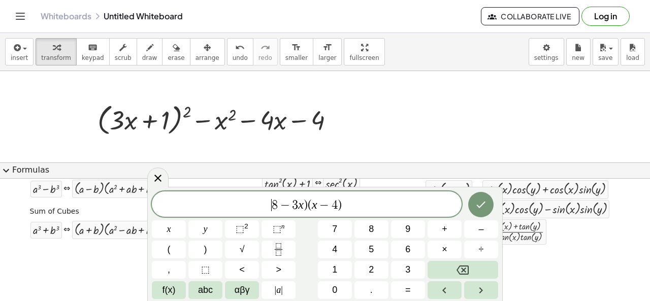
click at [268, 201] on span "​ 8 − 3 x ) ( x − 4 )" at bounding box center [307, 205] width 310 height 14
click at [475, 205] on icon "Done" at bounding box center [481, 204] width 12 height 12
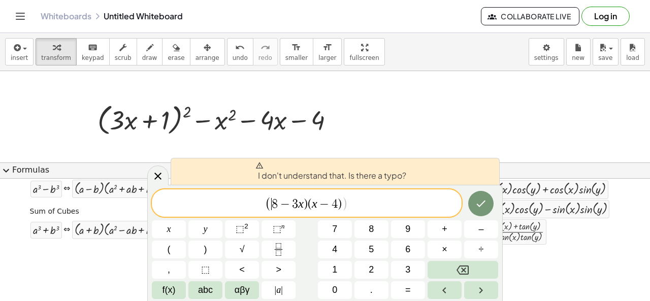
click at [375, 207] on span "( ​ 8 − 3 x ) ( x − 4 ) )" at bounding box center [307, 204] width 310 height 17
click at [361, 202] on span "( 8 − 3 x ) ( x − 4 ) ) ​" at bounding box center [307, 204] width 310 height 17
drag, startPoint x: 304, startPoint y: 114, endPoint x: 318, endPoint y: 113, distance: 14.2
click at [305, 114] on div at bounding box center [219, 119] width 255 height 39
drag, startPoint x: 338, startPoint y: 115, endPoint x: 319, endPoint y: 118, distance: 19.0
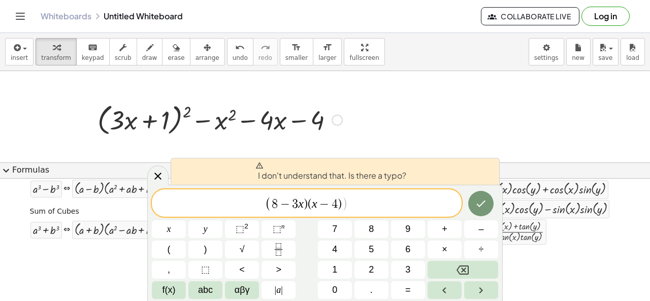
click at [336, 116] on div "Fix a mistake Transform line Copy line as LaTeX Copy derivation as LaTeX Expand…" at bounding box center [337, 119] width 11 height 11
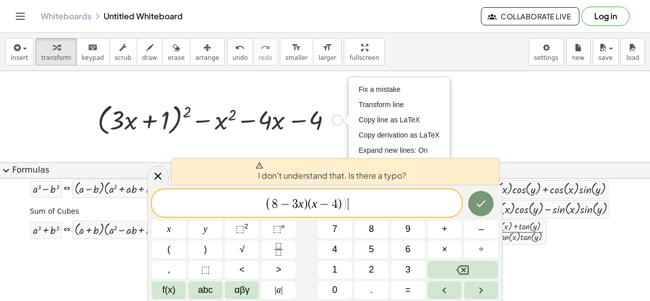
click at [286, 118] on div at bounding box center [219, 119] width 255 height 39
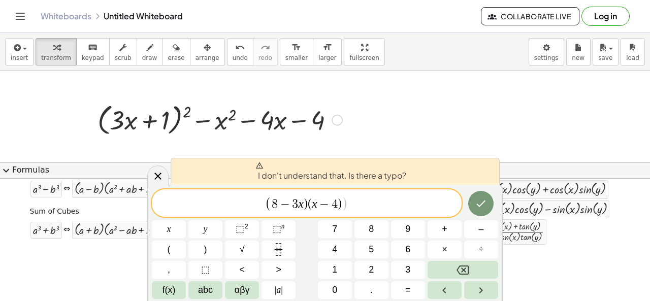
drag, startPoint x: 316, startPoint y: 98, endPoint x: 307, endPoint y: 94, distance: 10.0
click at [316, 98] on div "+ ( + · 3 · x + 1 ) 2 − x 2 − · 4 · x − 4 Fix a mistake Transform line Copy lin…" at bounding box center [216, 120] width 268 height 44
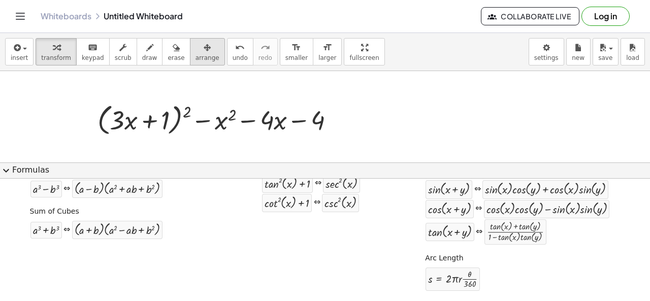
click at [196, 55] on span "arrange" at bounding box center [208, 57] width 24 height 7
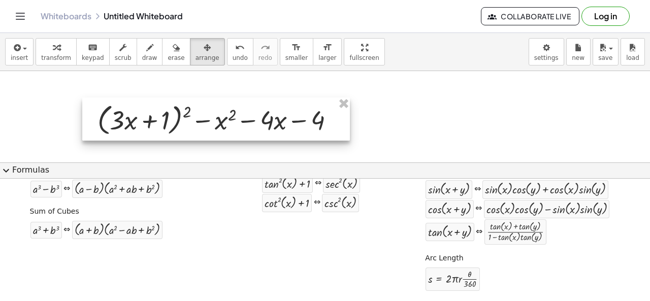
drag, startPoint x: 253, startPoint y: 124, endPoint x: 289, endPoint y: 114, distance: 37.5
click at [254, 124] on div at bounding box center [216, 120] width 268 height 44
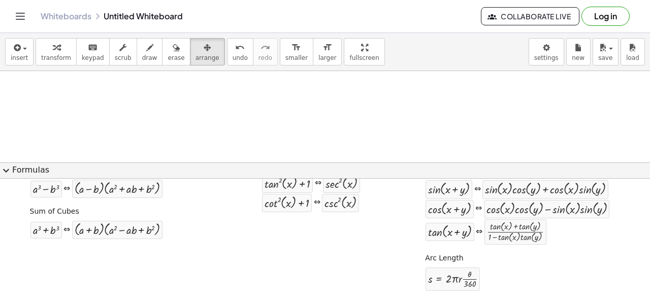
click at [12, 171] on button "expand_more Formulas" at bounding box center [325, 171] width 650 height 16
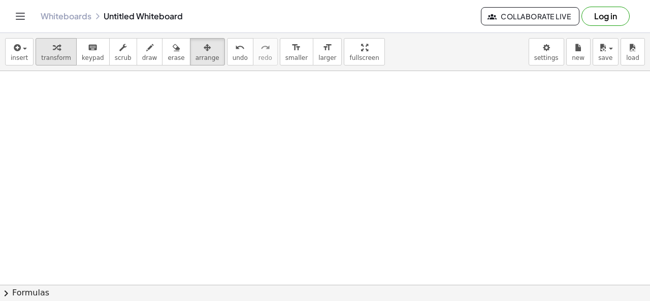
click at [57, 54] on span "transform" at bounding box center [56, 57] width 30 height 7
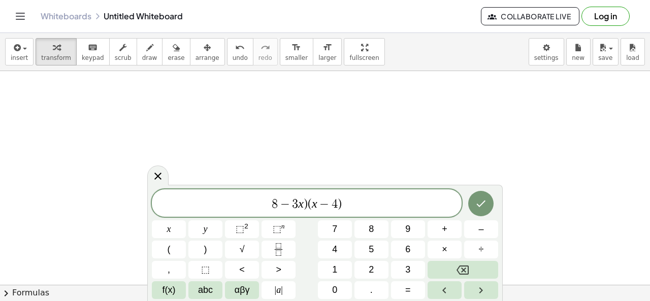
click at [479, 205] on icon "Done" at bounding box center [481, 204] width 9 height 7
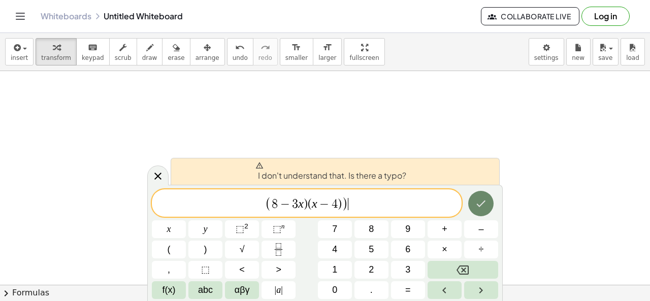
click at [477, 204] on icon "Done" at bounding box center [481, 204] width 12 height 12
click at [365, 197] on span "( 8 − 3 x ) ( x − 4 ) ) ​" at bounding box center [307, 204] width 310 height 17
click at [491, 201] on button "Done" at bounding box center [480, 203] width 25 height 25
click at [487, 200] on icon "Done" at bounding box center [481, 204] width 12 height 12
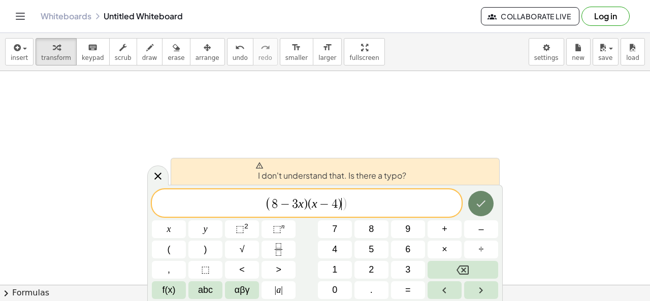
click at [487, 200] on icon "Done" at bounding box center [481, 204] width 12 height 12
drag, startPoint x: 352, startPoint y: 202, endPoint x: 152, endPoint y: 205, distance: 199.7
click at [152, 205] on span "( 8 − 3 x ) ( x − 4 ) ​ )" at bounding box center [307, 204] width 310 height 17
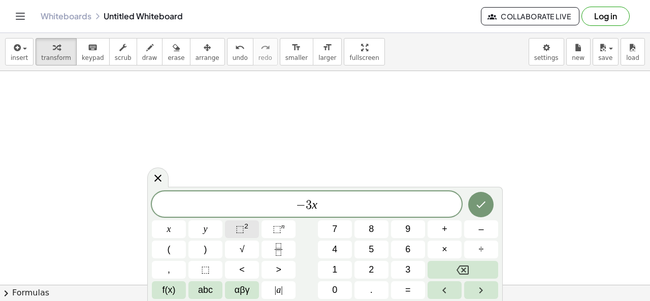
click at [248, 228] on button "⬚ 2" at bounding box center [242, 230] width 34 height 18
click at [488, 209] on button "Done" at bounding box center [480, 202] width 25 height 25
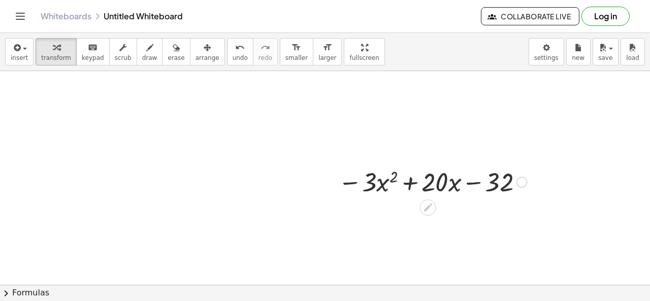
click at [478, 192] on div at bounding box center [432, 181] width 199 height 35
click at [477, 186] on div at bounding box center [432, 181] width 199 height 35
click at [379, 181] on div at bounding box center [432, 181] width 199 height 35
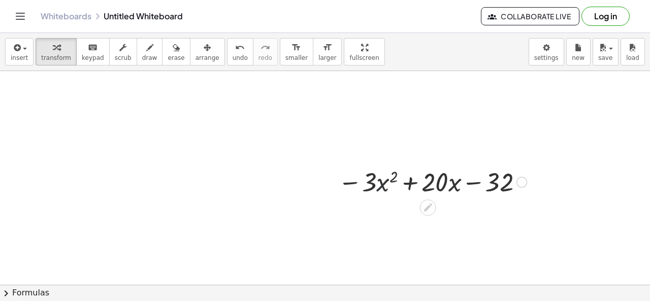
click at [375, 180] on div at bounding box center [432, 181] width 199 height 35
click at [374, 180] on div at bounding box center [432, 181] width 199 height 35
drag, startPoint x: 469, startPoint y: 172, endPoint x: 492, endPoint y: 175, distance: 23.1
click at [470, 174] on div at bounding box center [432, 181] width 199 height 35
click at [498, 176] on div at bounding box center [432, 181] width 199 height 35
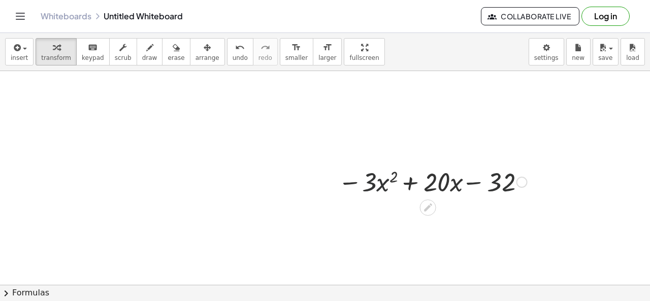
click at [510, 176] on div at bounding box center [432, 181] width 199 height 35
click at [512, 177] on div at bounding box center [432, 181] width 199 height 35
click at [510, 179] on div at bounding box center [432, 181] width 199 height 35
click at [514, 178] on div at bounding box center [432, 181] width 199 height 35
drag, startPoint x: 505, startPoint y: 179, endPoint x: 494, endPoint y: 179, distance: 10.7
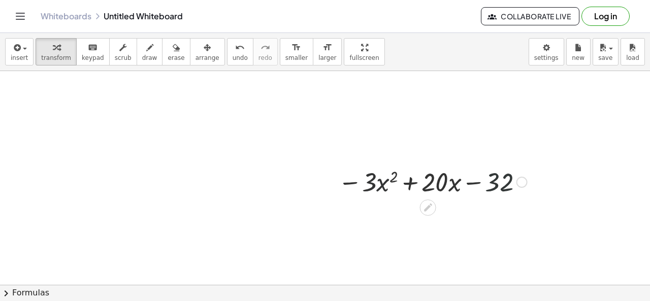
click at [500, 179] on div at bounding box center [432, 181] width 199 height 35
drag, startPoint x: 487, startPoint y: 178, endPoint x: 464, endPoint y: 180, distance: 23.5
click at [481, 180] on div at bounding box center [432, 181] width 199 height 35
drag, startPoint x: 464, startPoint y: 180, endPoint x: 385, endPoint y: 182, distance: 78.8
click at [448, 181] on div at bounding box center [432, 181] width 199 height 35
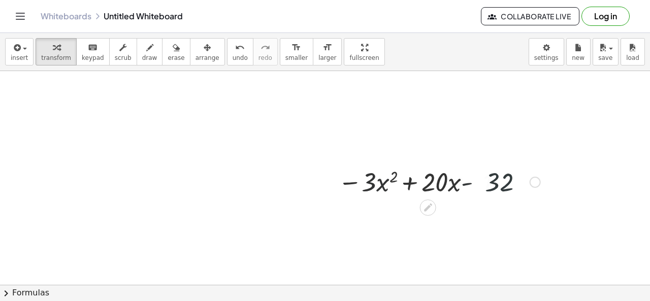
drag, startPoint x: 385, startPoint y: 182, endPoint x: 376, endPoint y: 182, distance: 9.1
click at [383, 183] on div at bounding box center [433, 181] width 226 height 35
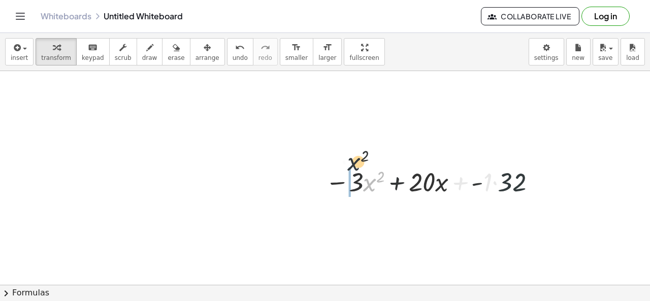
drag, startPoint x: 376, startPoint y: 182, endPoint x: 358, endPoint y: 159, distance: 29.7
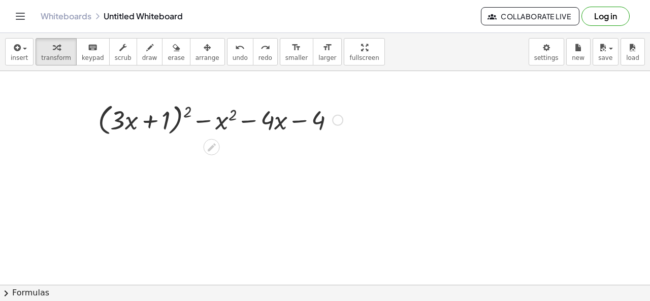
click at [220, 104] on div at bounding box center [220, 119] width 255 height 39
click at [88, 46] on icon "keyboard" at bounding box center [93, 48] width 10 height 12
click at [60, 49] on div "button" at bounding box center [56, 47] width 30 height 12
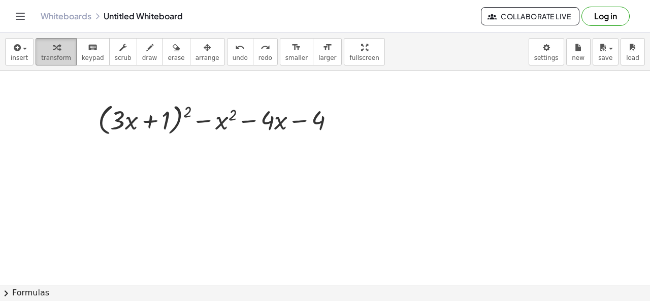
drag, startPoint x: 60, startPoint y: 49, endPoint x: 75, endPoint y: 52, distance: 15.0
click at [60, 49] on div "button" at bounding box center [56, 47] width 30 height 12
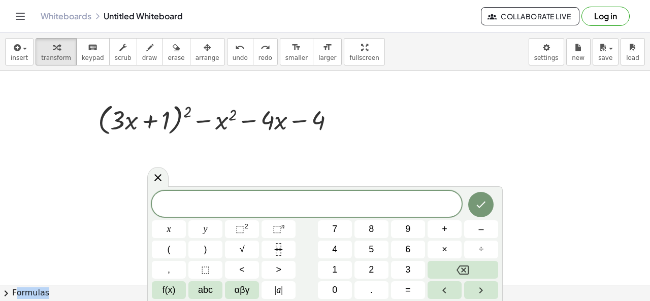
click at [317, 189] on div "x y ⬚ 2 ⬚ n 7 8 9 + – ( ) √ 4 5 6 × ÷ , ⬚ < > 1 2 3 f(x) abc αβγ | a | 0 . =" at bounding box center [325, 243] width 356 height 115
click at [315, 199] on span at bounding box center [307, 204] width 310 height 15
click at [315, 200] on span "​" at bounding box center [307, 205] width 310 height 14
